Goal: Check status: Check status

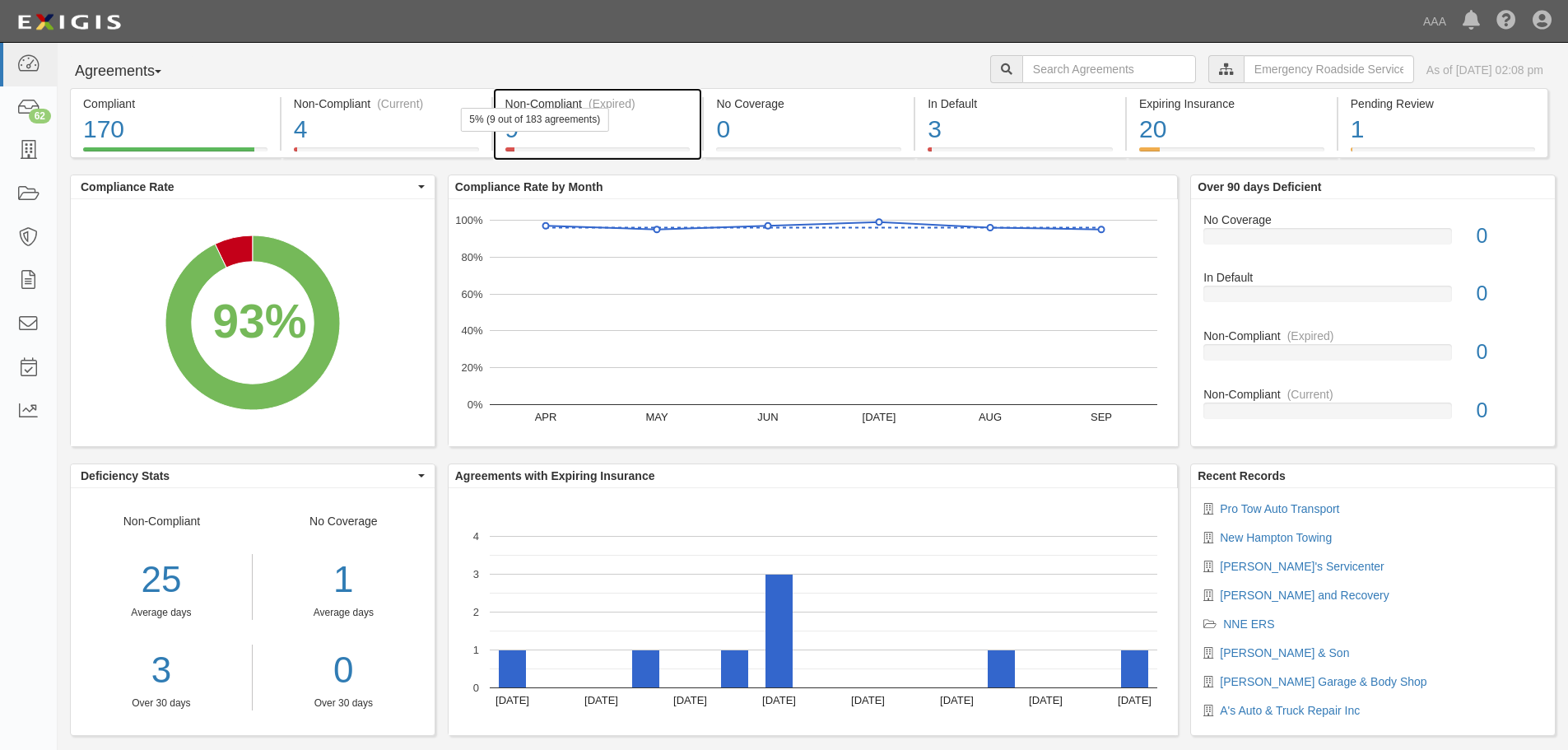
click at [549, 135] on div "9" at bounding box center [598, 129] width 185 height 35
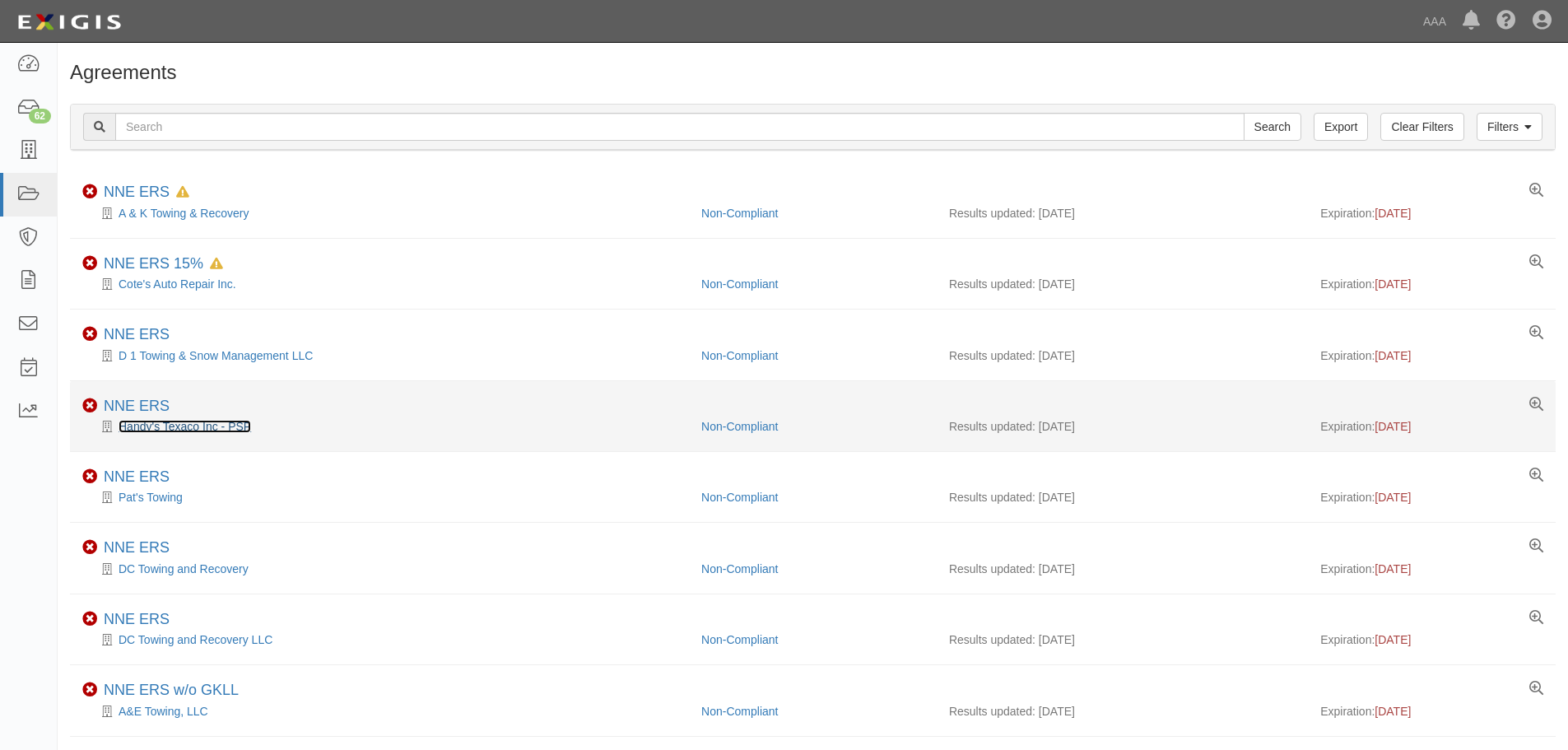
click at [155, 430] on link "Handy's Texaco Inc - PSP" at bounding box center [184, 427] width 132 height 13
